Goal: Task Accomplishment & Management: Use online tool/utility

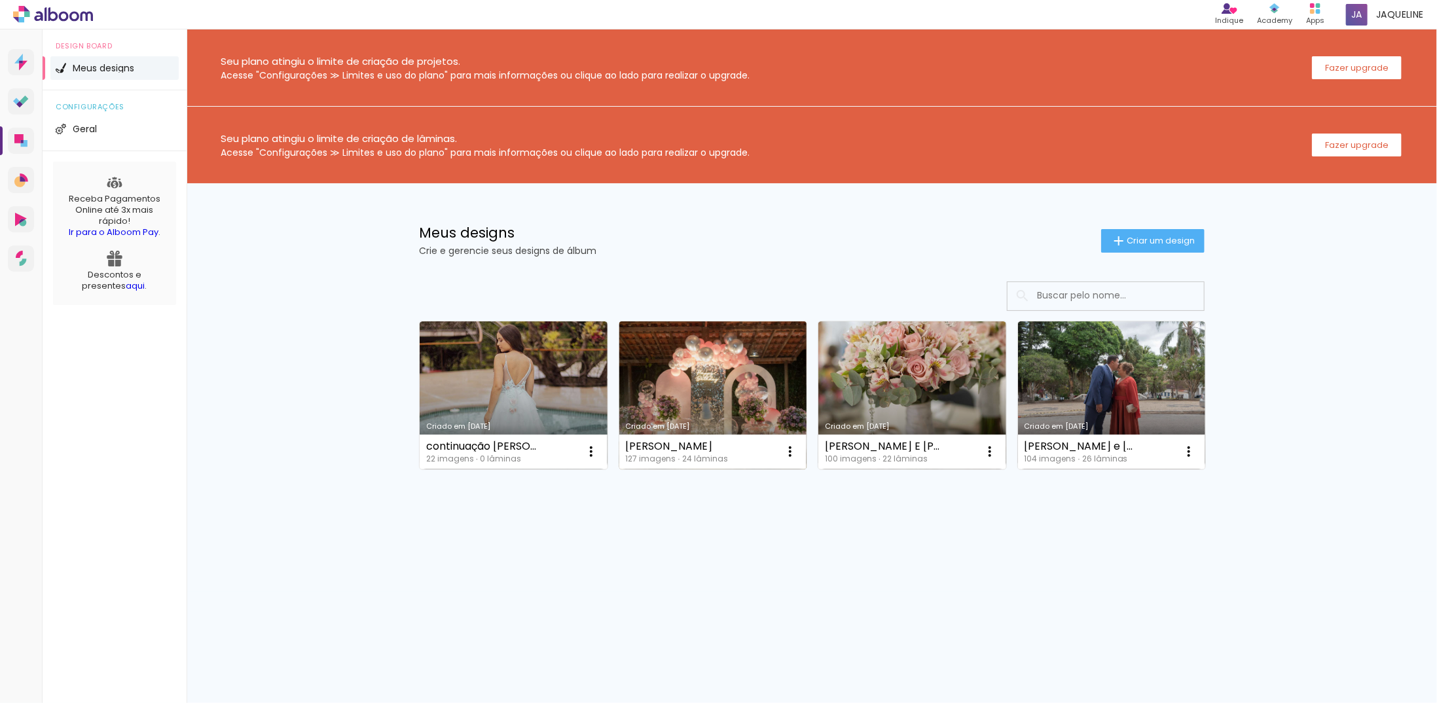
click at [716, 378] on link "Criado em [DATE]" at bounding box center [713, 395] width 188 height 148
